Goal: Information Seeking & Learning: Learn about a topic

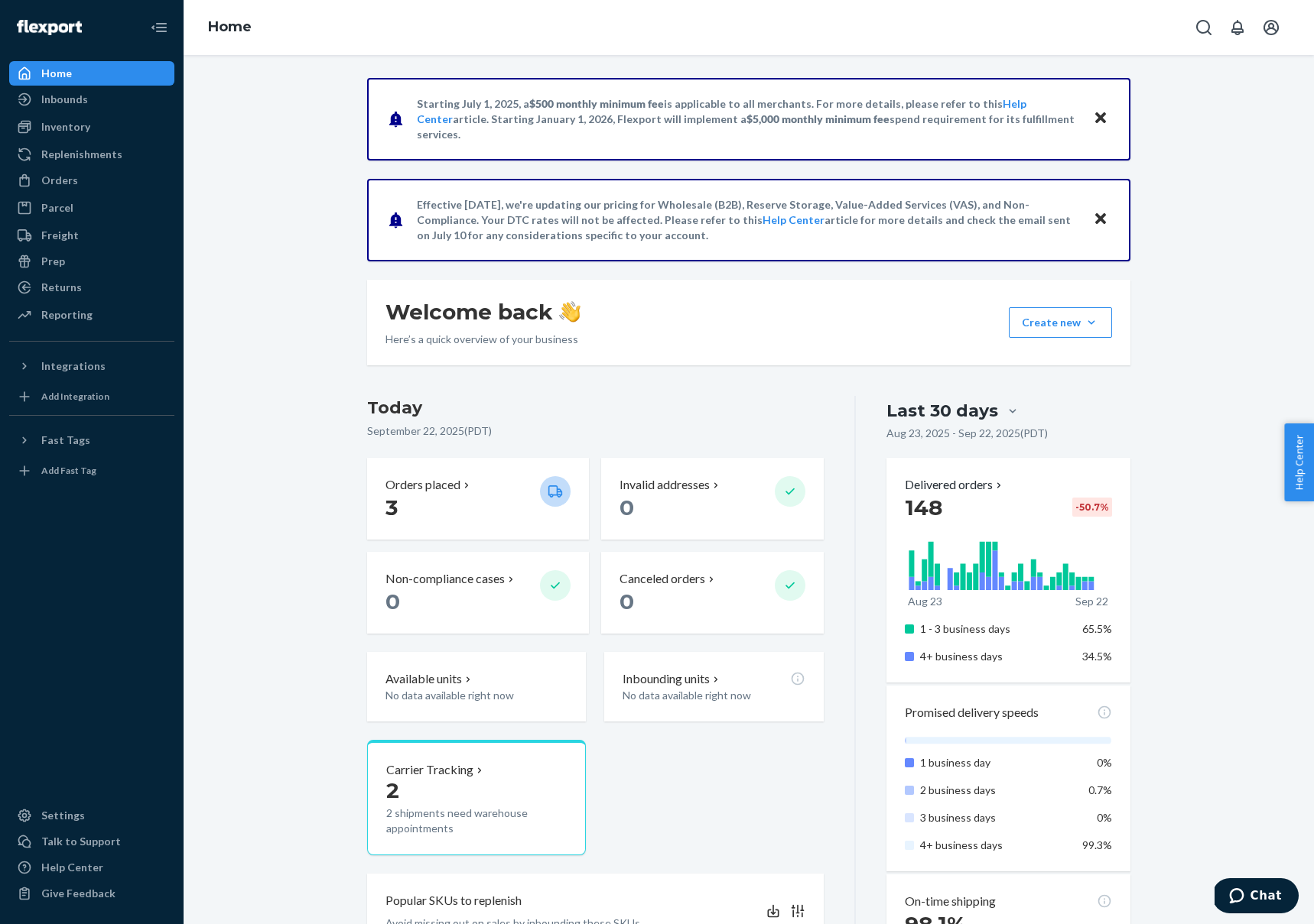
click at [245, 192] on div "Starting July 1, 2025, a $500 monthly minimum fee is applicable to all merchant…" at bounding box center [748, 899] width 1107 height 1642
click at [80, 234] on div "Freight" at bounding box center [92, 235] width 162 height 21
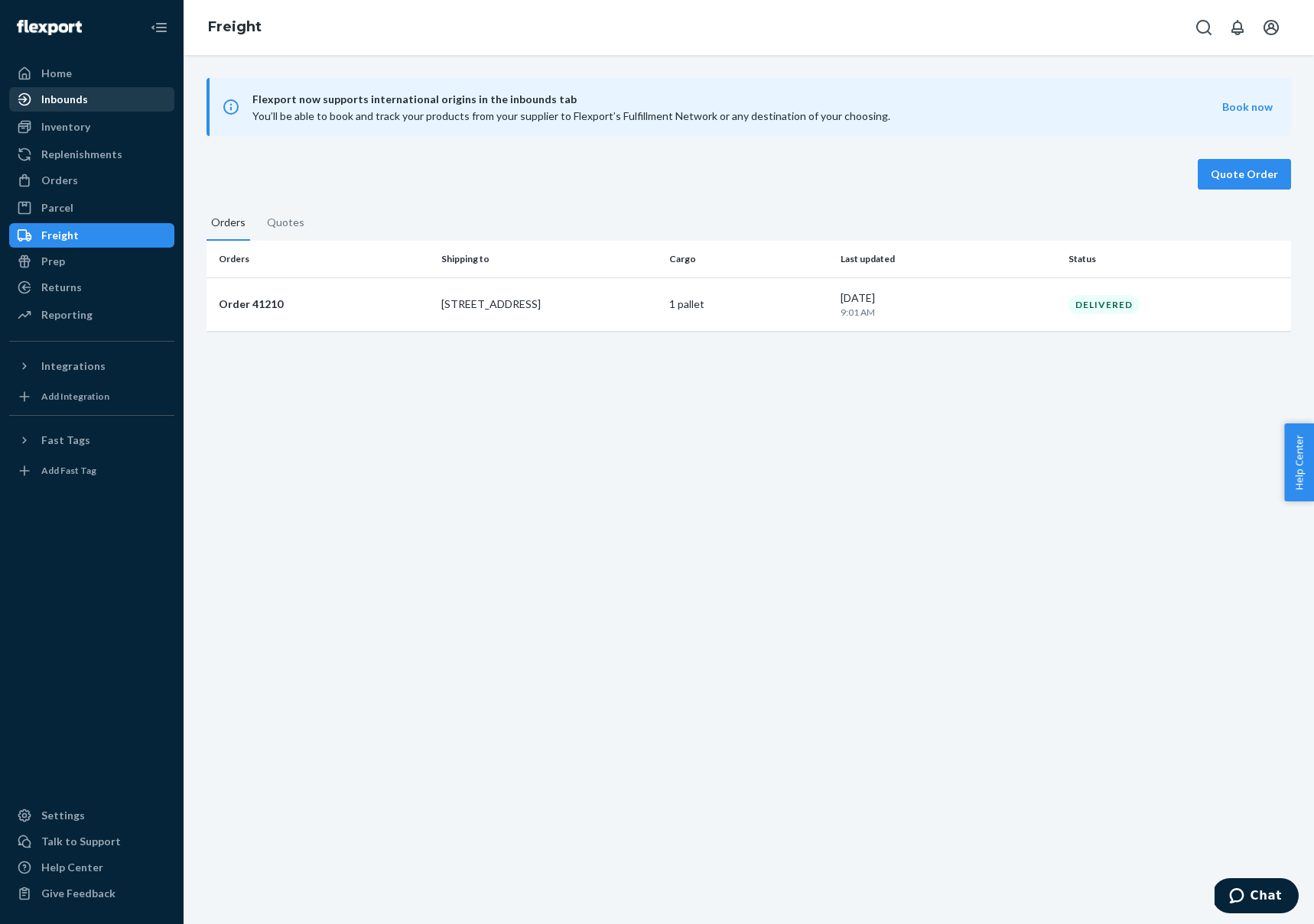
click at [93, 97] on div "Inbounds" at bounding box center [92, 99] width 162 height 21
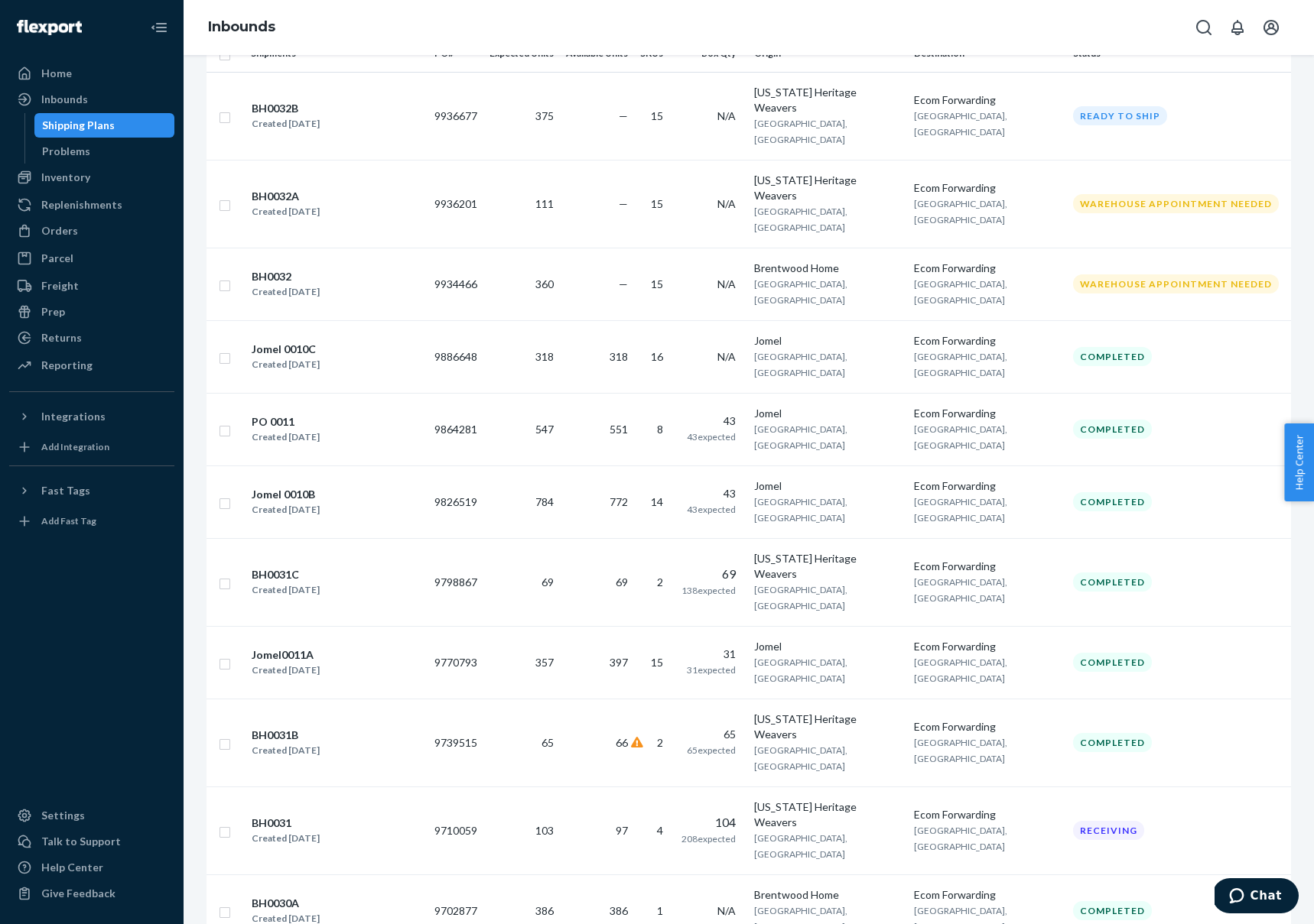
scroll to position [144, 0]
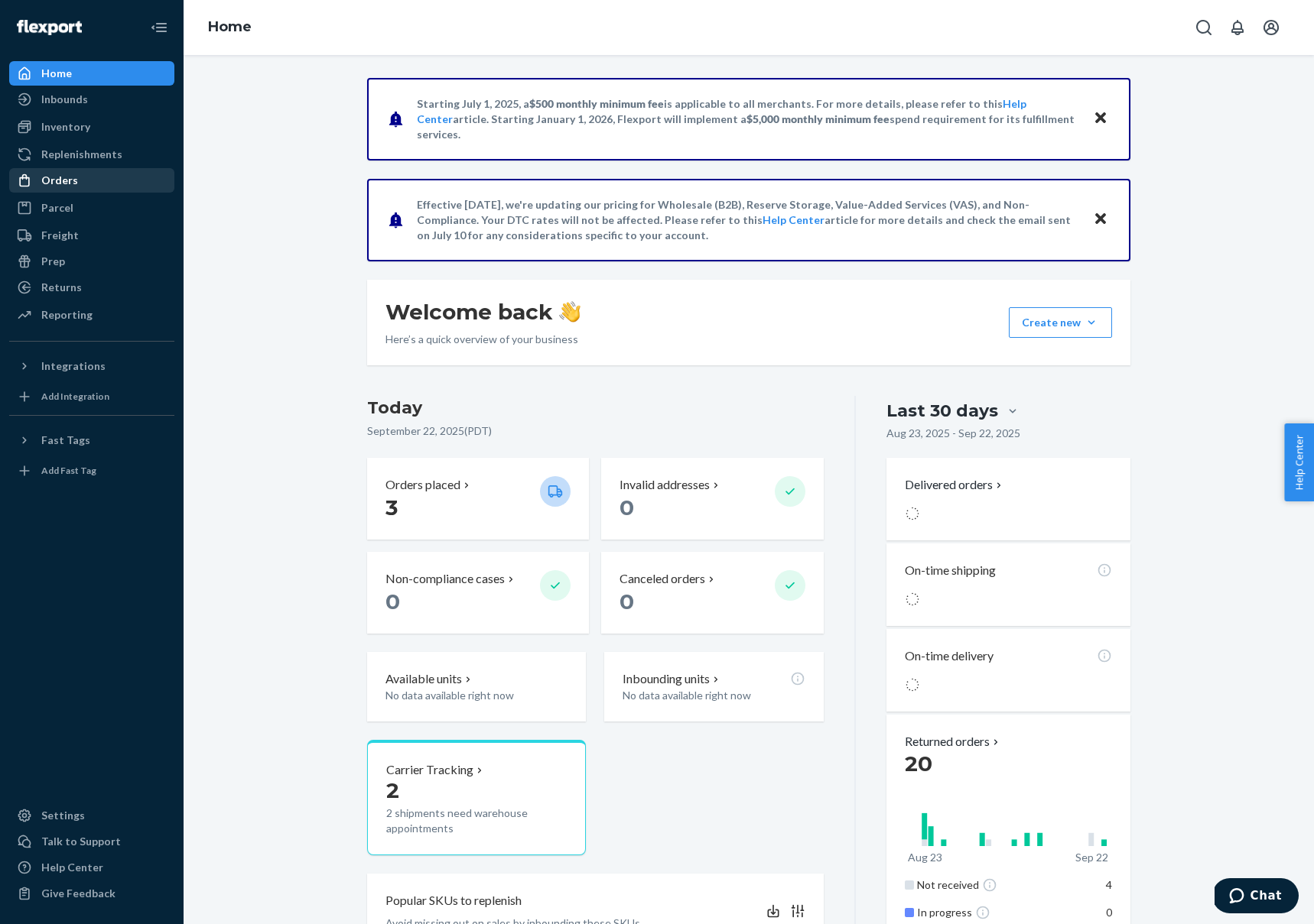
click at [101, 181] on div "Orders" at bounding box center [92, 180] width 162 height 21
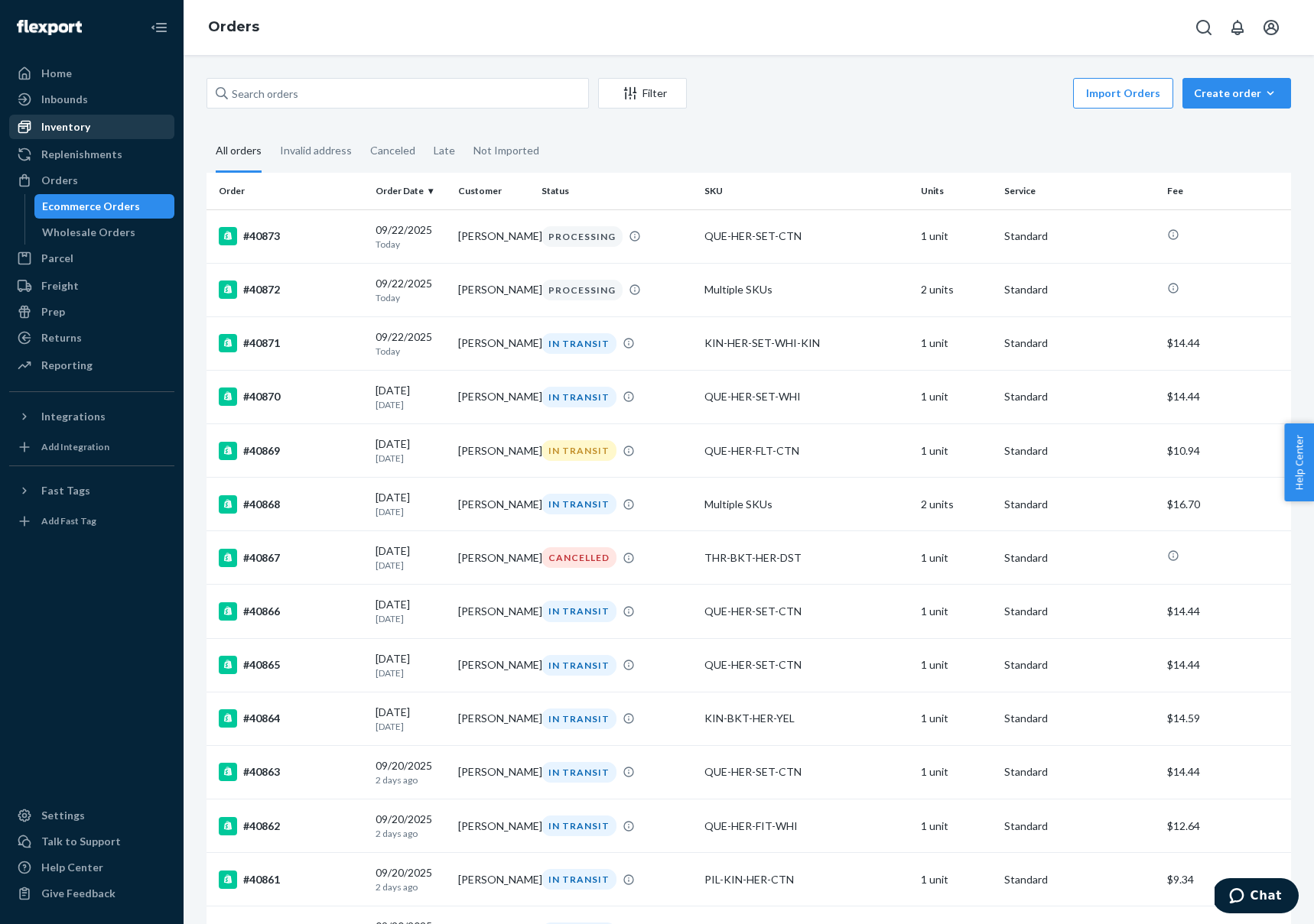
click at [78, 128] on div "Inventory" at bounding box center [66, 127] width 49 height 15
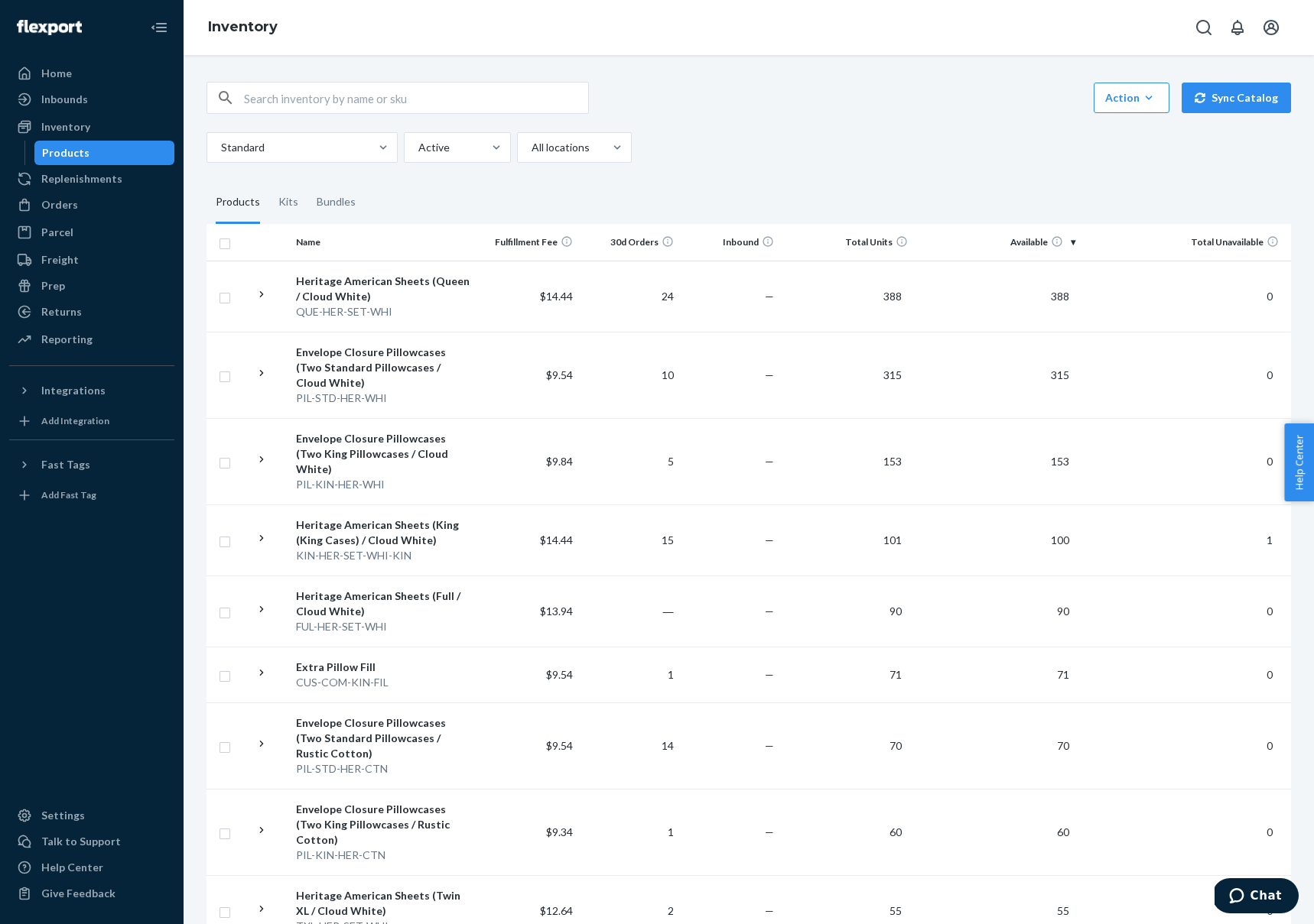
scroll to position [122, 0]
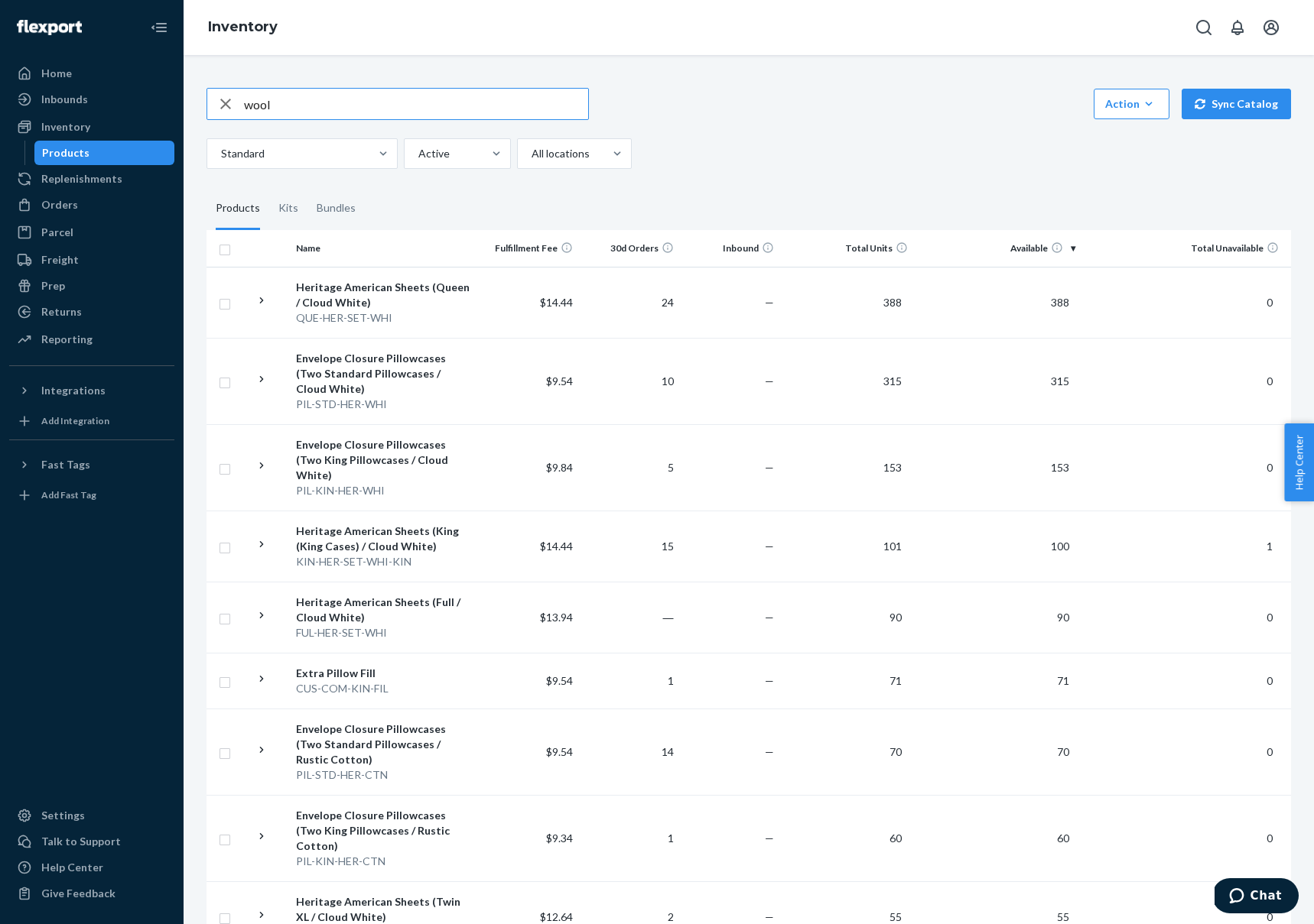
type input "wool"
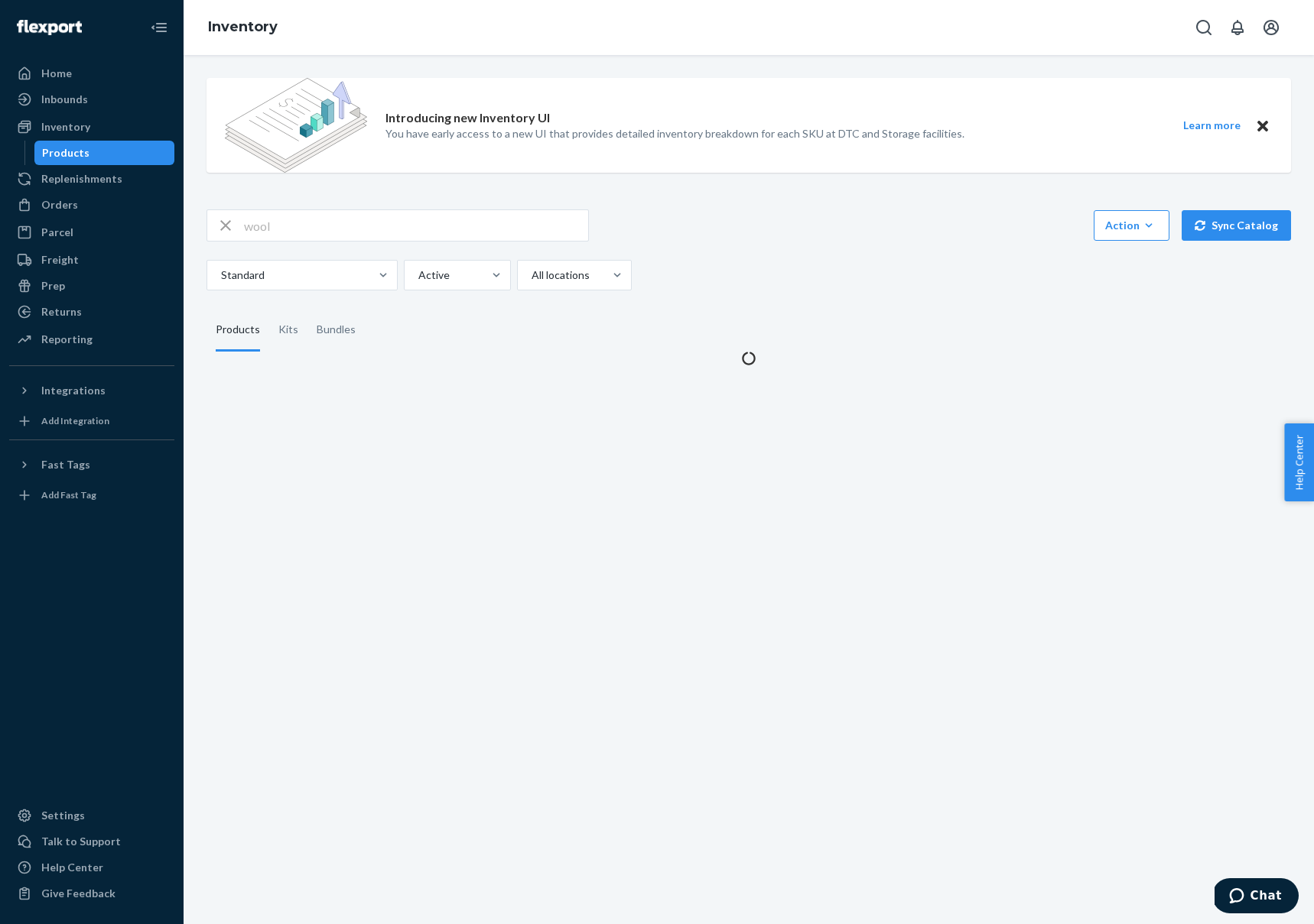
scroll to position [0, 0]
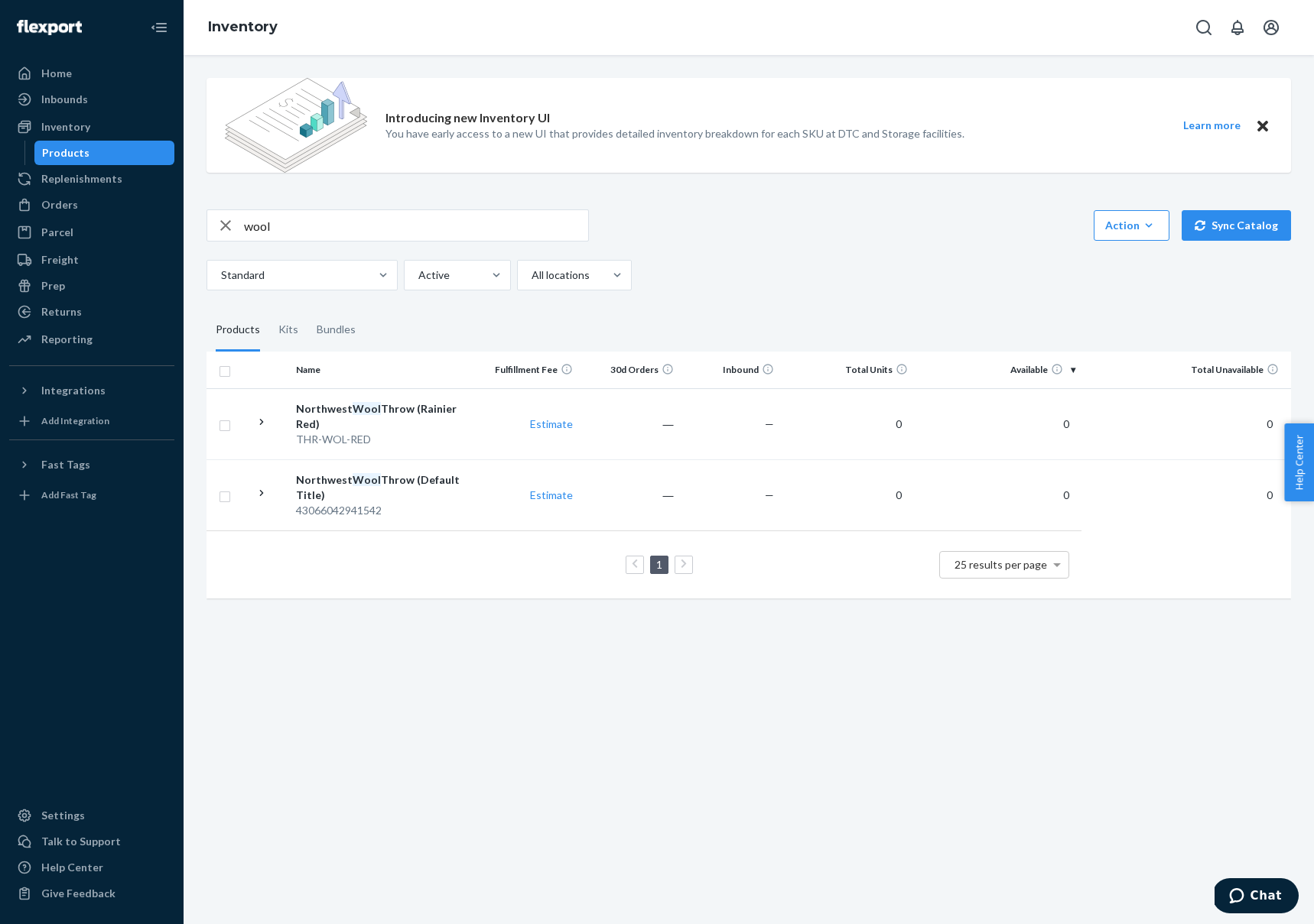
click at [530, 702] on div "Introducing new Inventory UI You have early access to a new UI that provides de…" at bounding box center [749, 490] width 1130 height 870
click at [306, 410] on div "Northwest Wool Throw (Rainier Red)" at bounding box center [384, 417] width 176 height 31
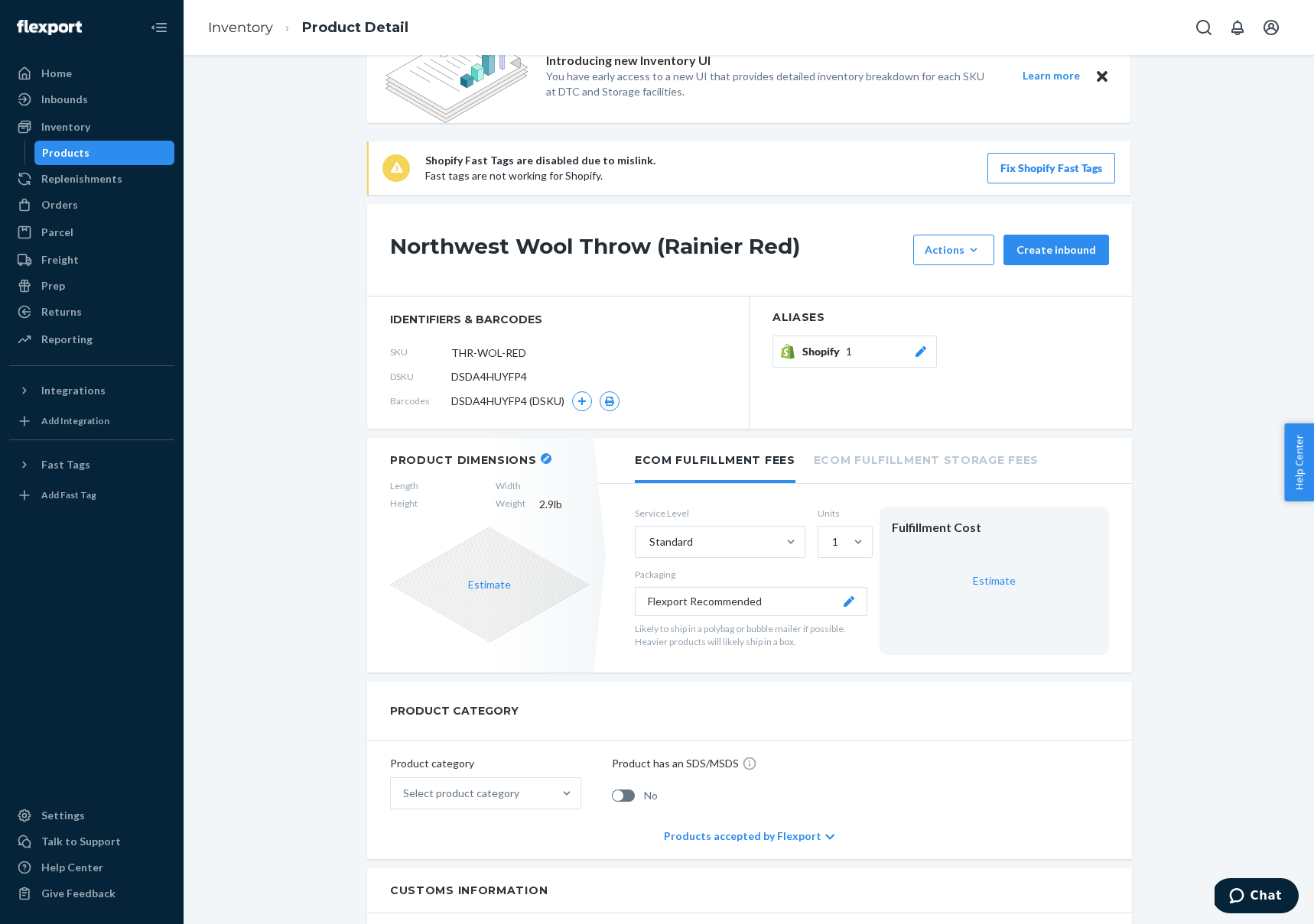
scroll to position [22, 0]
